Goal: Information Seeking & Learning: Find specific fact

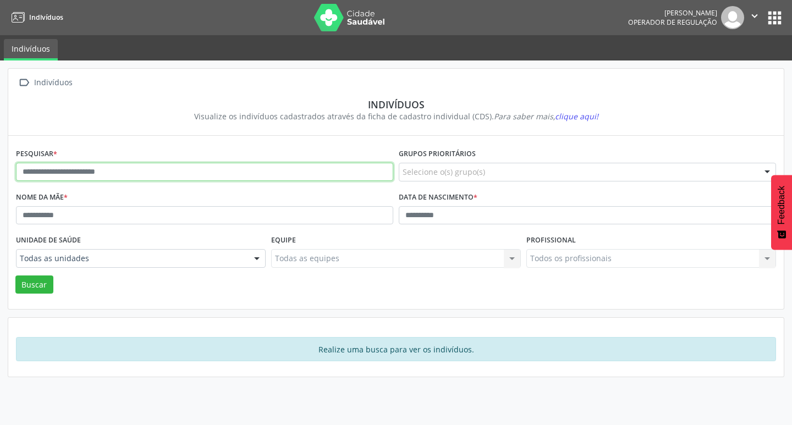
click at [183, 164] on input "text" at bounding box center [204, 172] width 377 height 19
type input "**********"
click at [15, 276] on button "Buscar" at bounding box center [34, 285] width 38 height 19
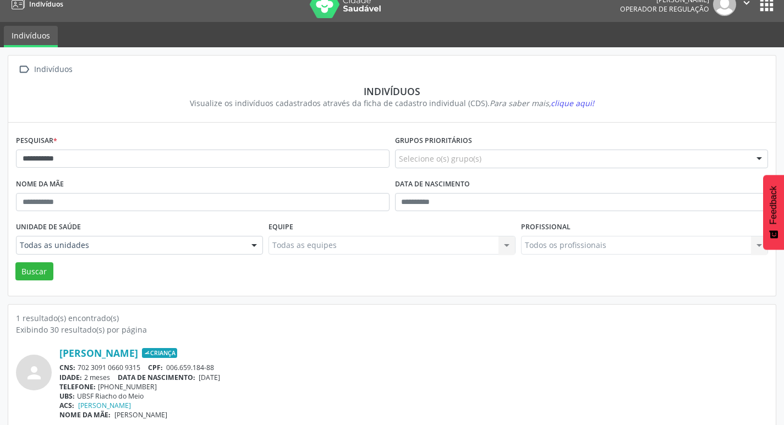
scroll to position [24, 0]
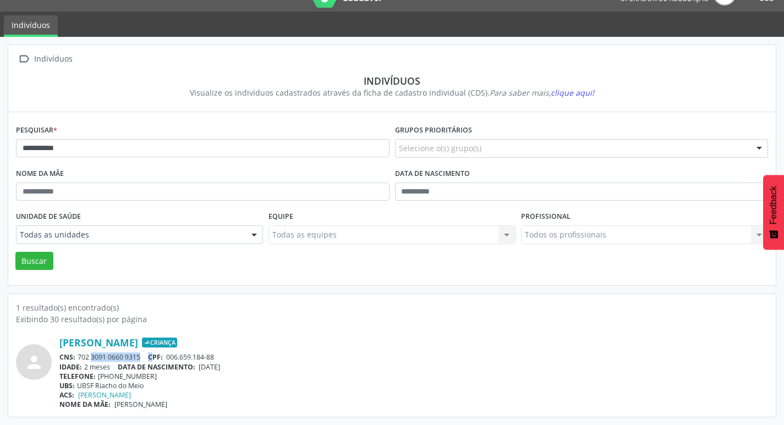
drag, startPoint x: 79, startPoint y: 354, endPoint x: 153, endPoint y: 354, distance: 74.8
click at [153, 354] on div "CNS: 702 3091 0660 9315 CPF: 006.659.184-88" at bounding box center [413, 357] width 708 height 9
click at [300, 370] on div "IDADE: 2 meses DATA DE NASCIMENTO: [DEMOGRAPHIC_DATA]" at bounding box center [413, 366] width 708 height 9
drag, startPoint x: 79, startPoint y: 356, endPoint x: 145, endPoint y: 356, distance: 65.4
click at [145, 356] on div "CNS: 702 3091 0660 9315 CPF: 006.659.184-88" at bounding box center [413, 357] width 708 height 9
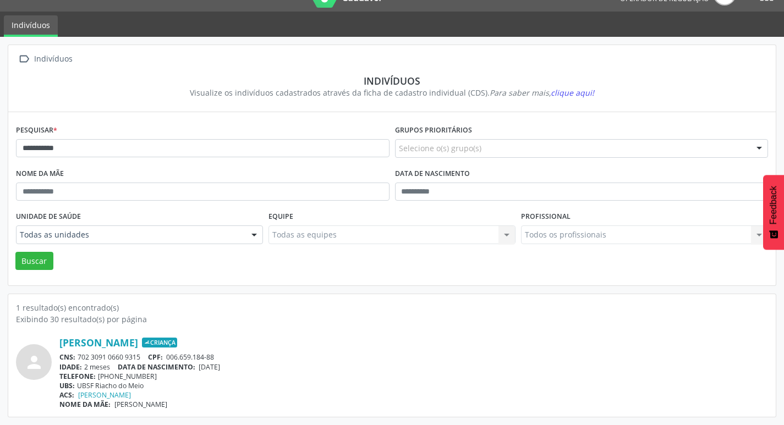
copy div "702 3091 0660 9315"
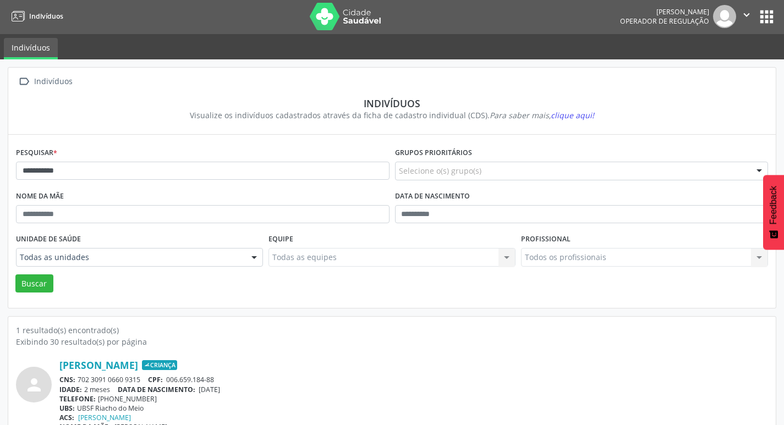
scroll to position [0, 0]
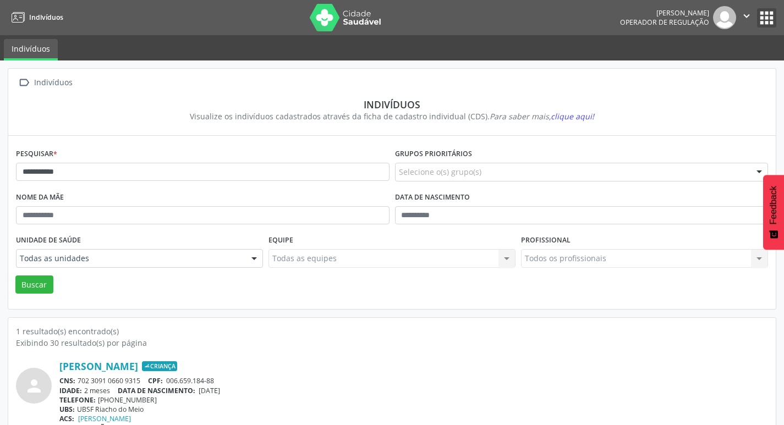
drag, startPoint x: 768, startPoint y: 23, endPoint x: 753, endPoint y: 26, distance: 15.1
click at [766, 23] on button "apps" at bounding box center [766, 17] width 19 height 19
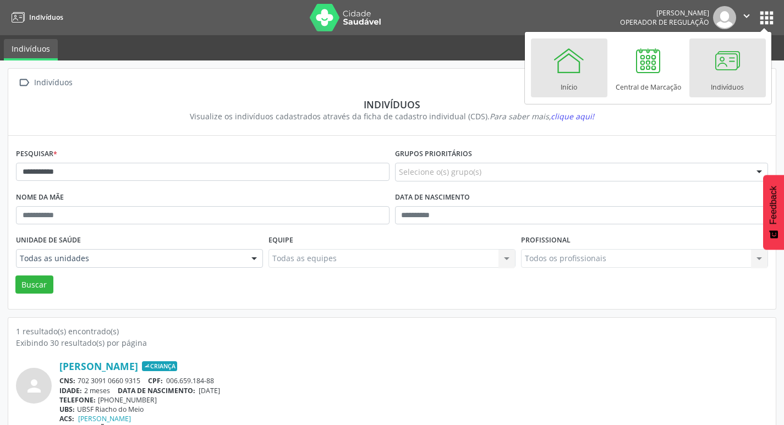
click at [604, 69] on link "Início" at bounding box center [569, 67] width 76 height 59
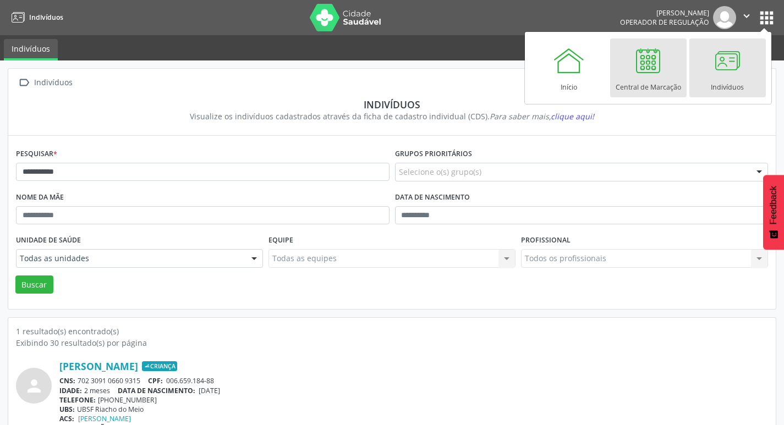
click at [632, 67] on div at bounding box center [647, 60] width 33 height 33
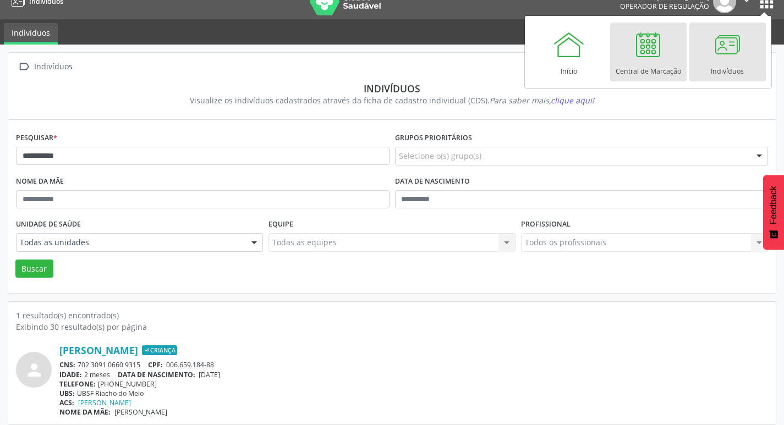
scroll to position [24, 0]
